Goal: Information Seeking & Learning: Find specific fact

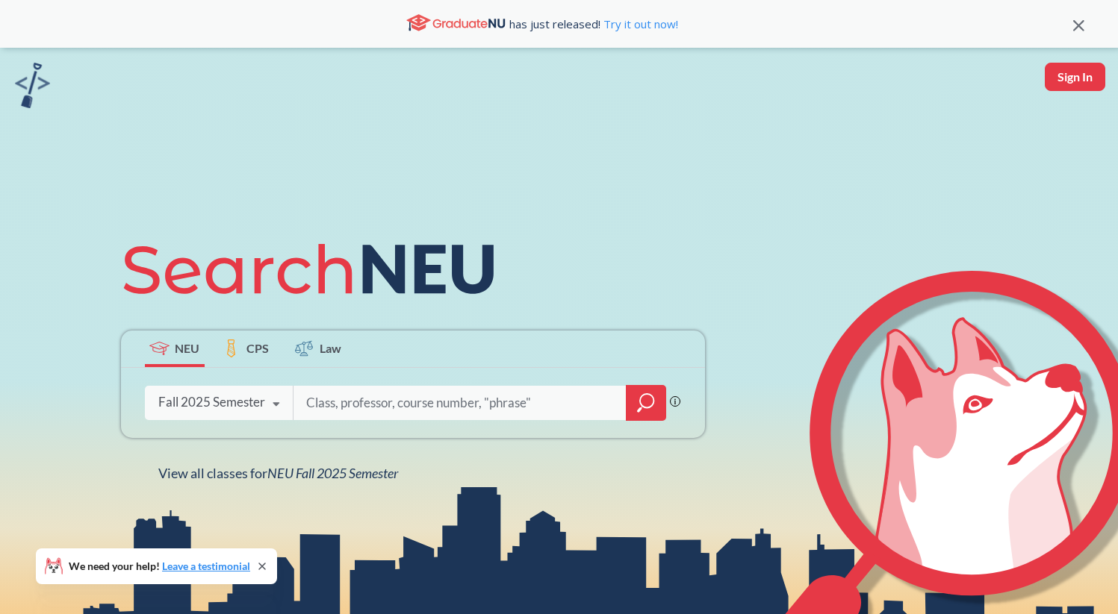
click at [345, 402] on input "search" at bounding box center [460, 403] width 311 height 31
type input "artd 2000"
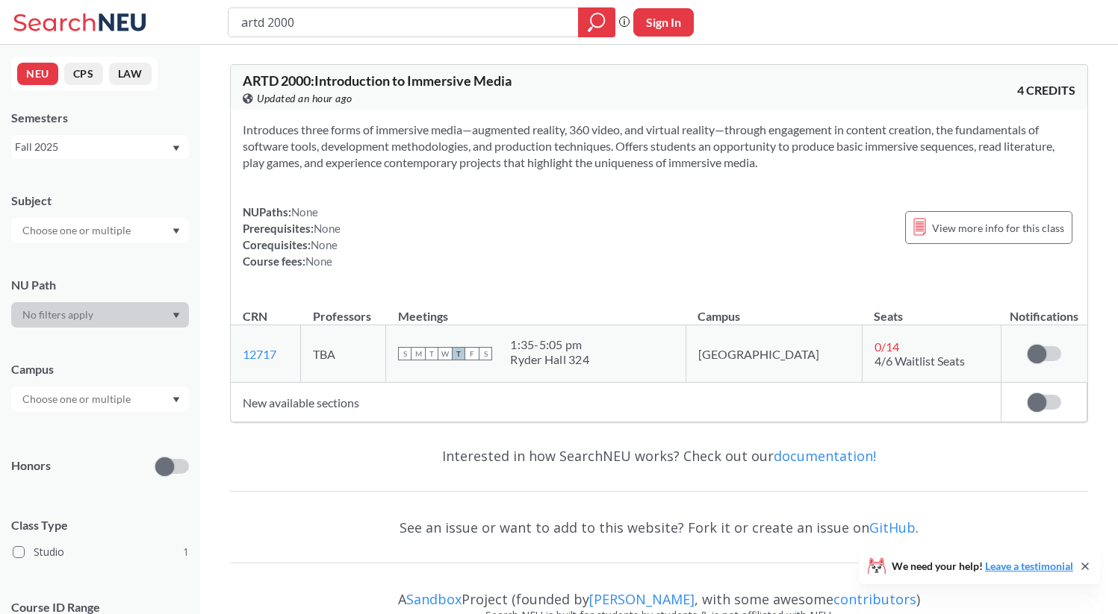
click at [314, 412] on td "New available sections" at bounding box center [616, 403] width 771 height 40
drag, startPoint x: 397, startPoint y: 26, endPoint x: 109, endPoint y: 20, distance: 288.3
click at [109, 20] on div "e Phrase search guarantees the exact search appears in the results. Ex. If you …" at bounding box center [559, 22] width 1118 height 45
type input "exre 5010"
